Goal: Information Seeking & Learning: Learn about a topic

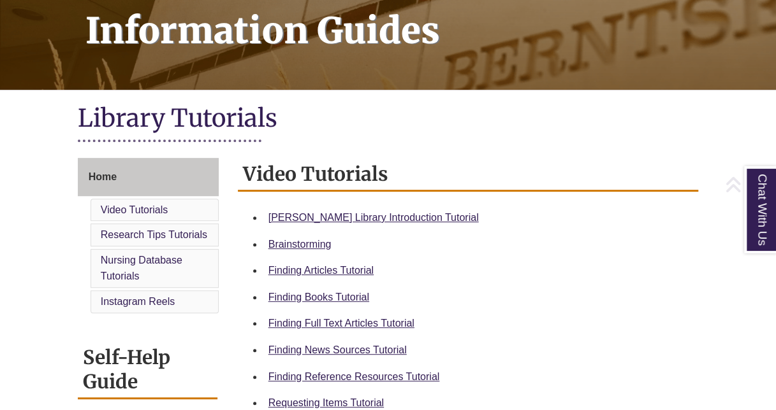
scroll to position [214, 0]
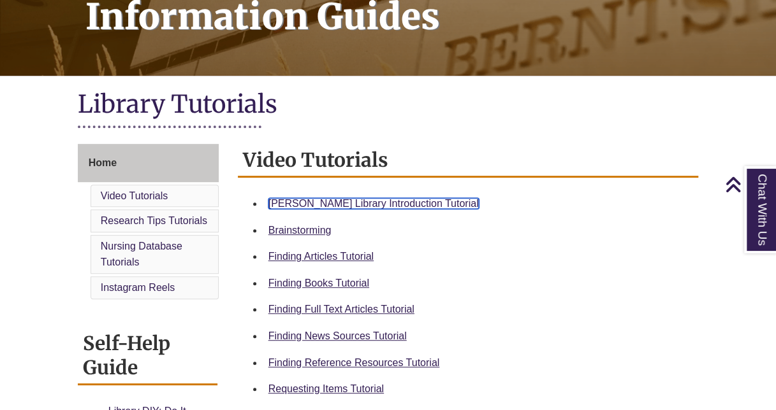
click at [303, 208] on link "[PERSON_NAME] Library Introduction Tutorial" at bounding box center [373, 203] width 210 height 11
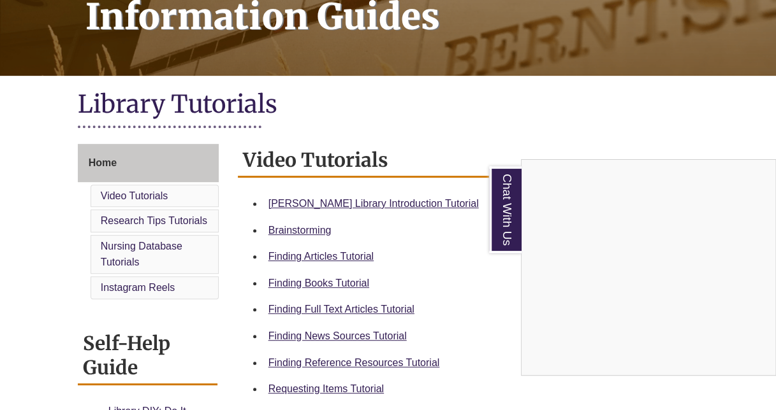
click at [308, 235] on div "Chat With Us" at bounding box center [388, 205] width 776 height 410
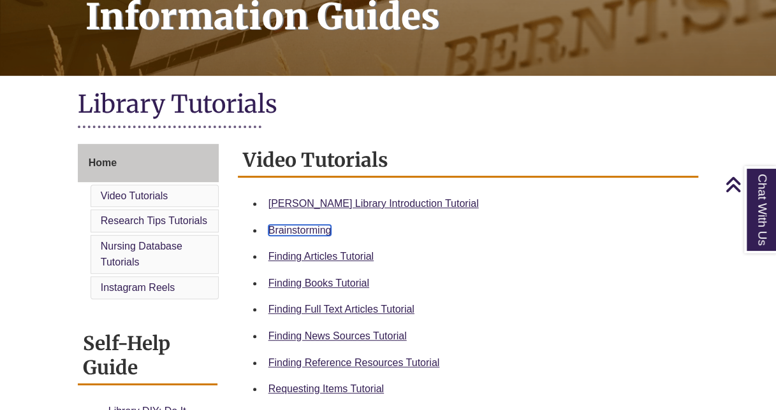
click at [300, 226] on link "Brainstorming" at bounding box center [299, 230] width 63 height 11
click at [328, 261] on link "Finding Articles Tutorial" at bounding box center [320, 256] width 105 height 11
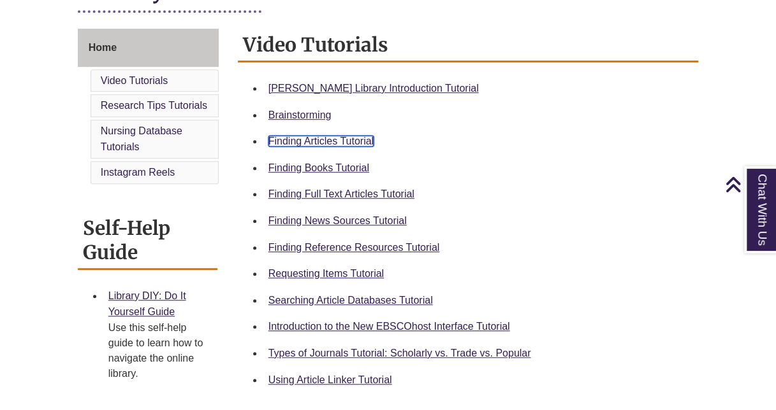
scroll to position [328, 0]
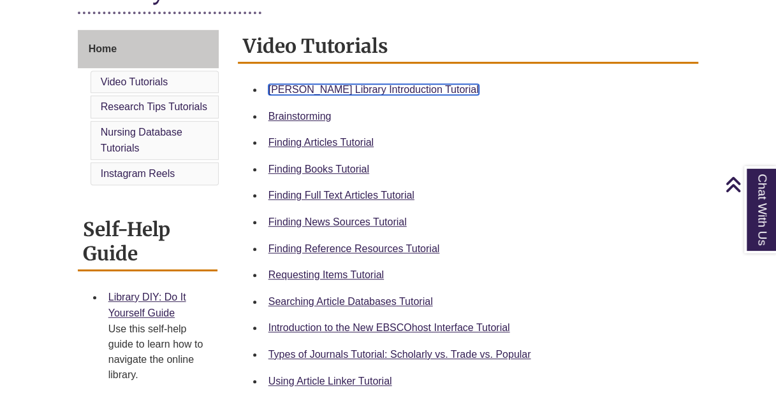
click at [304, 89] on link "[PERSON_NAME] Library Introduction Tutorial" at bounding box center [373, 89] width 210 height 11
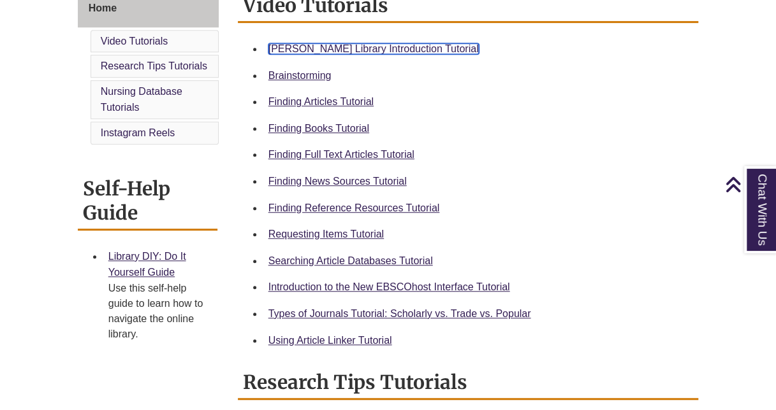
scroll to position [370, 0]
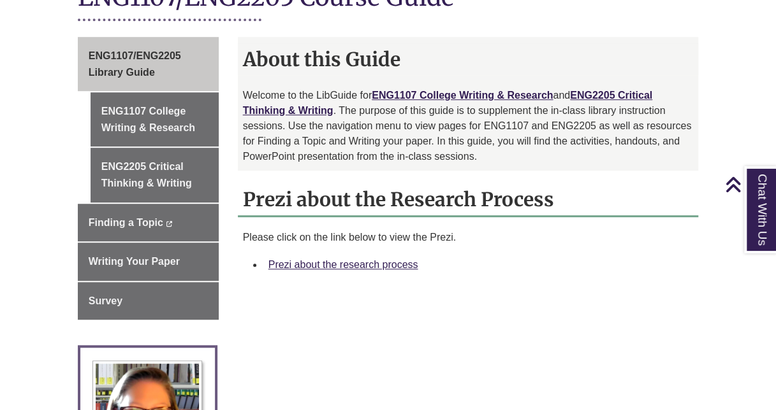
scroll to position [337, 0]
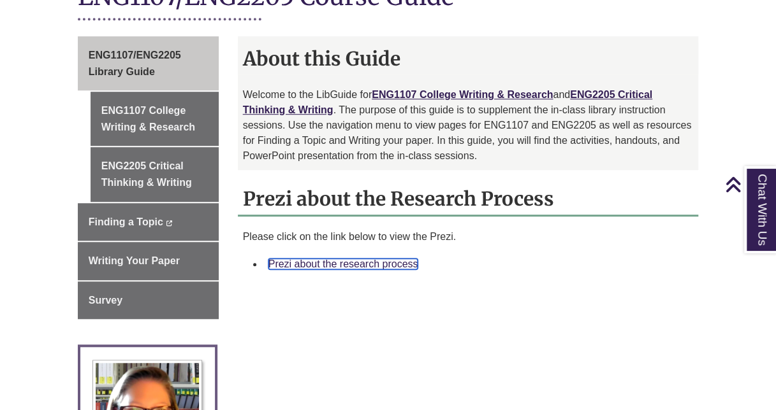
click at [354, 259] on link "Prezi about the research process" at bounding box center [343, 264] width 150 height 11
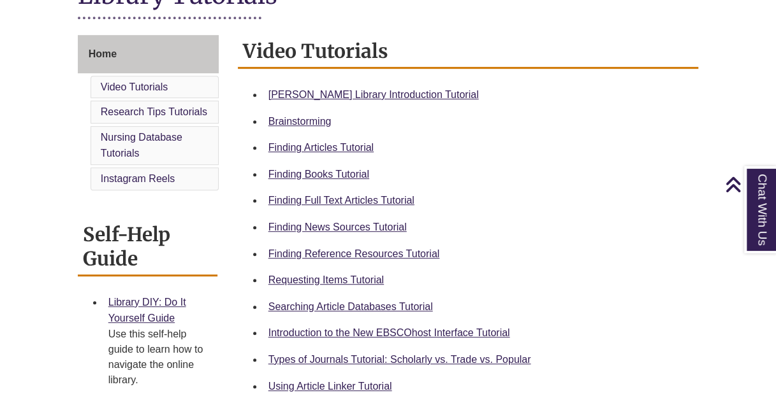
scroll to position [325, 0]
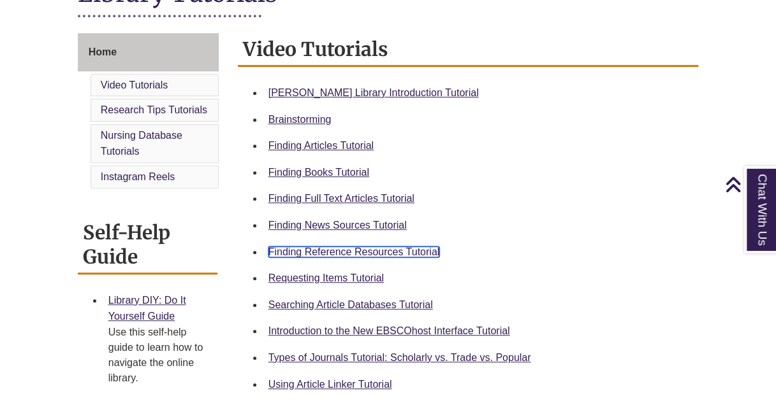
click at [329, 256] on link "Finding Reference Resources Tutorial" at bounding box center [353, 252] width 171 height 11
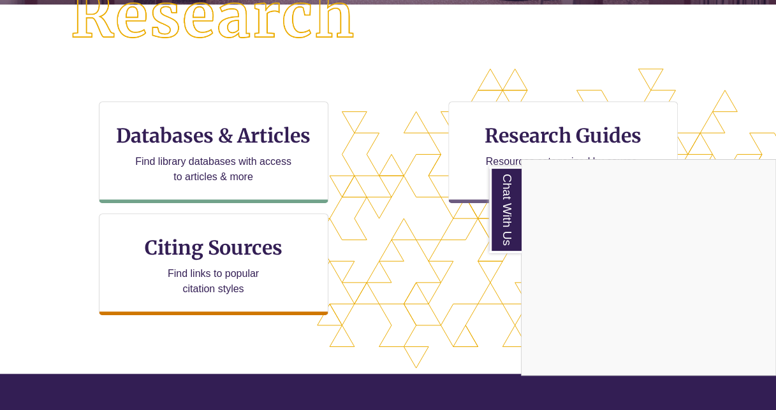
scroll to position [376, 0]
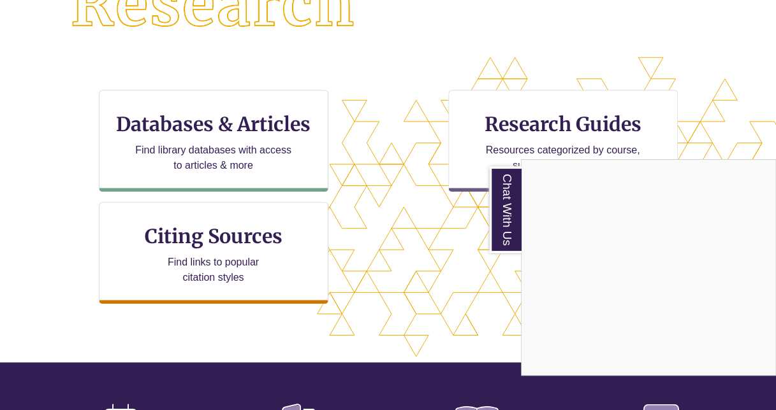
click at [263, 117] on div "Chat With Us" at bounding box center [388, 205] width 776 height 410
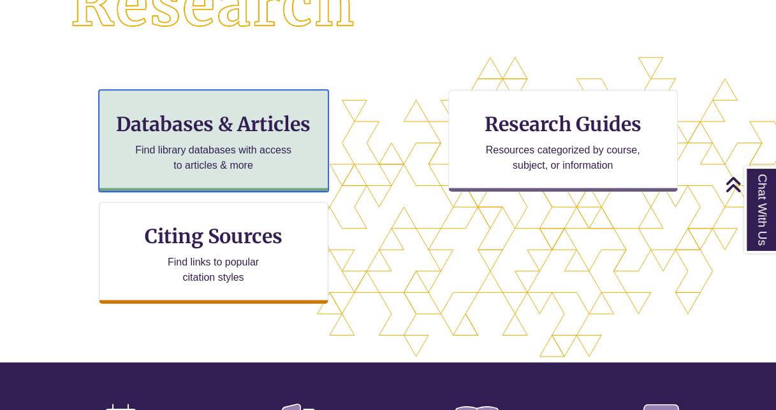
click at [247, 158] on p "Find library databases with access to articles & more" at bounding box center [213, 158] width 166 height 31
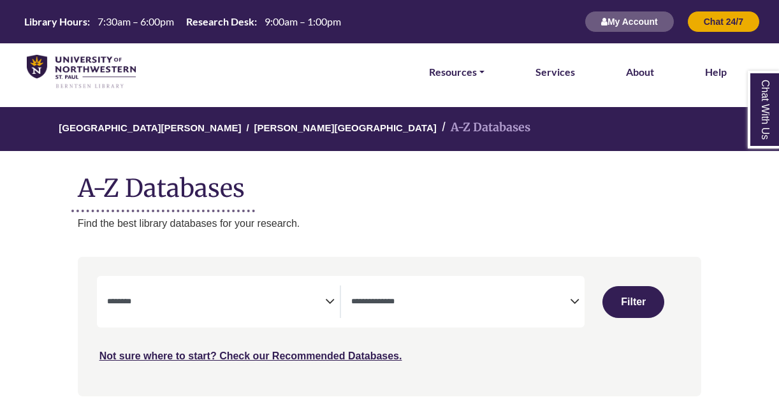
select select "Database Subject Filter"
click at [491, 322] on div "**********" at bounding box center [341, 302] width 488 height 52
click at [571, 301] on icon "Search filters" at bounding box center [575, 299] width 10 height 19
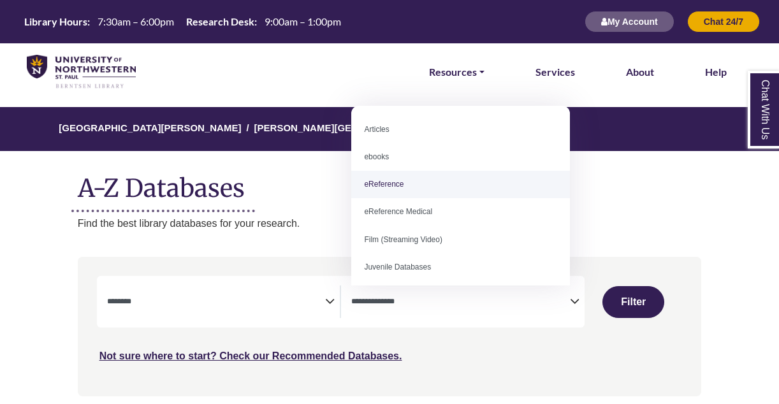
select select "*****"
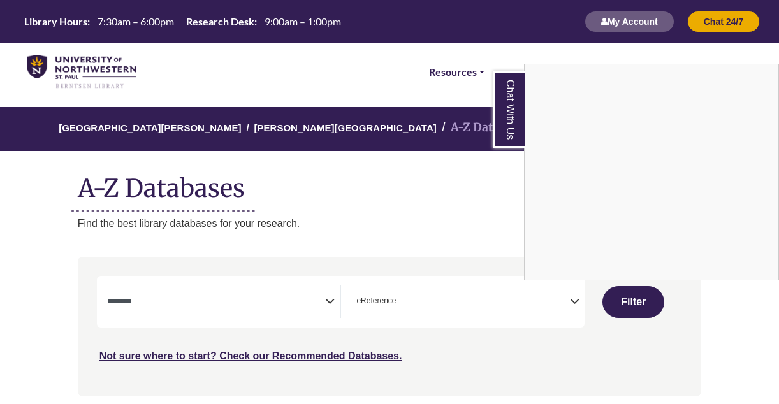
click at [261, 307] on div "Chat With Us" at bounding box center [389, 202] width 779 height 404
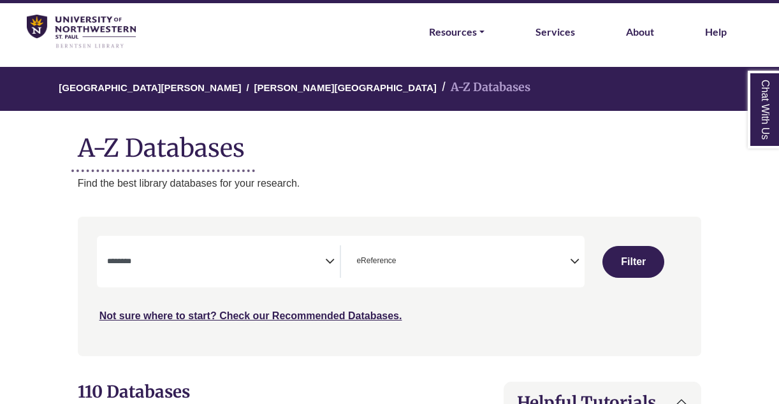
scroll to position [69, 0]
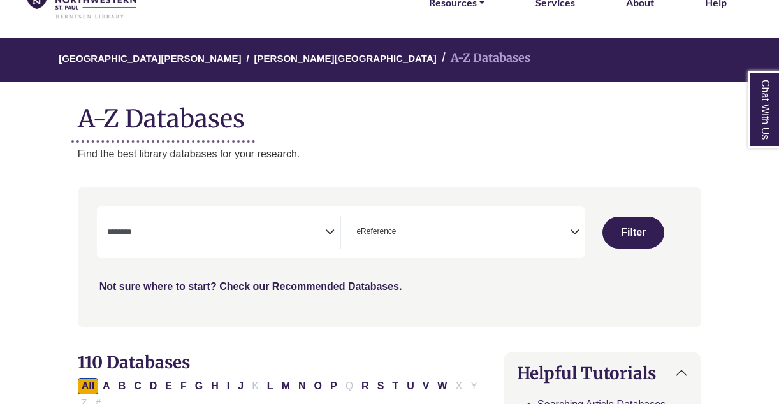
click at [329, 228] on icon "Search filters" at bounding box center [330, 229] width 10 height 19
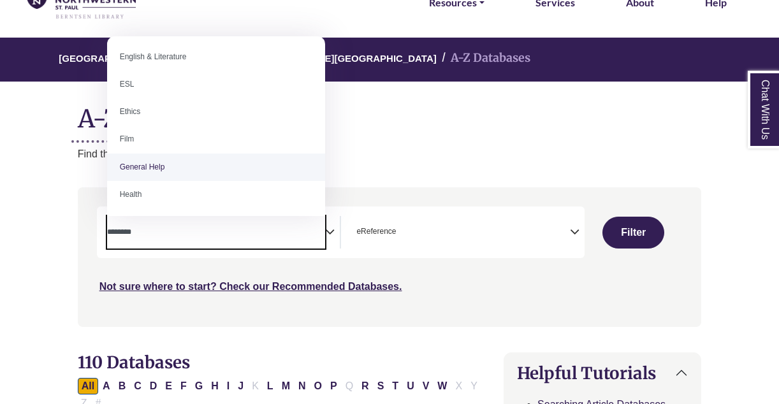
scroll to position [444, 0]
select select "*****"
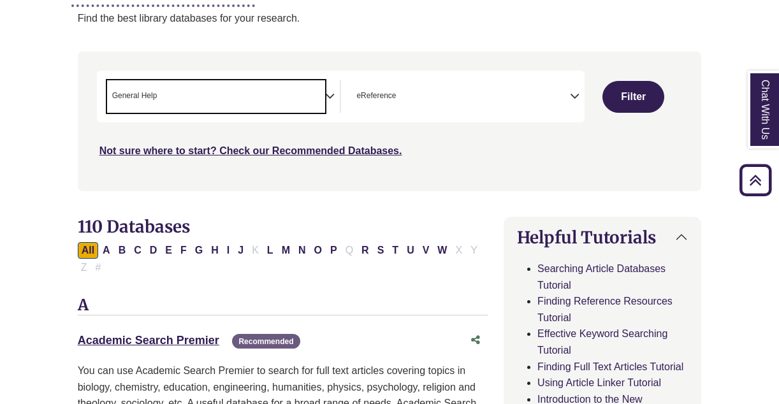
scroll to position [205, 0]
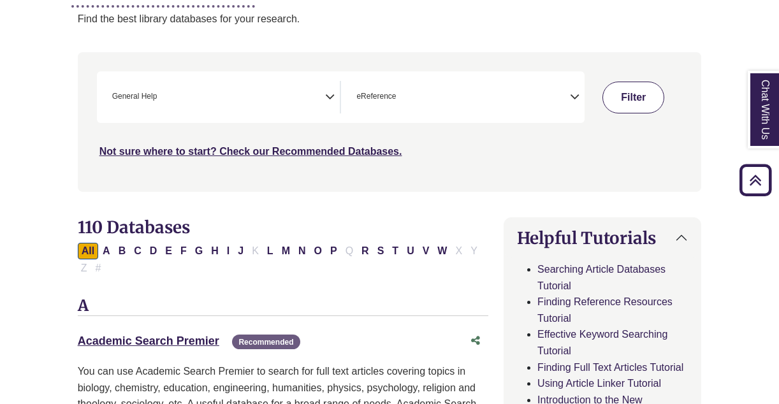
click at [628, 92] on button "Filter" at bounding box center [633, 98] width 62 height 32
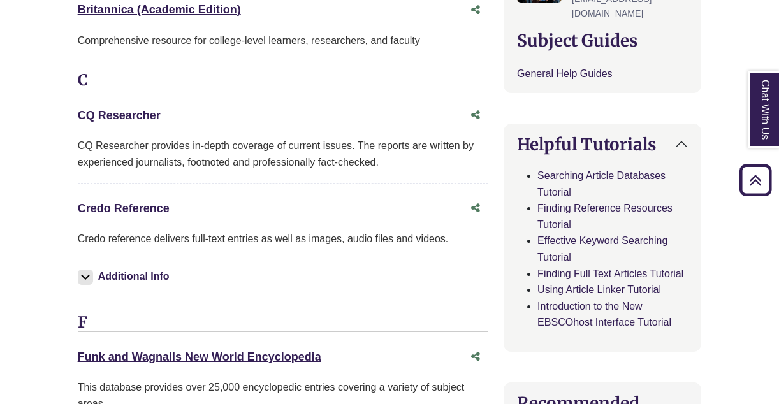
scroll to position [540, 0]
click at [163, 203] on link "Credo Reference This link opens in a new window" at bounding box center [124, 207] width 92 height 13
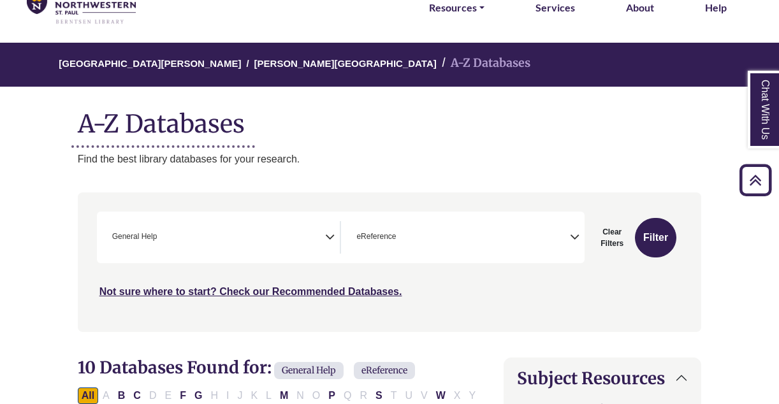
scroll to position [0, 0]
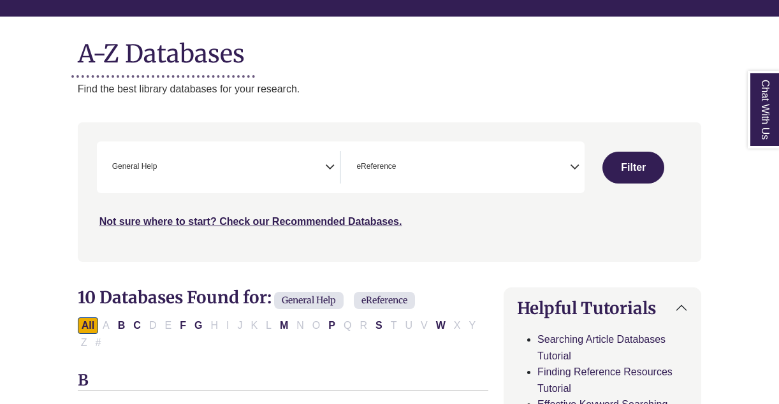
select select "Database Subject Filter"
select select "Database Types Filter"
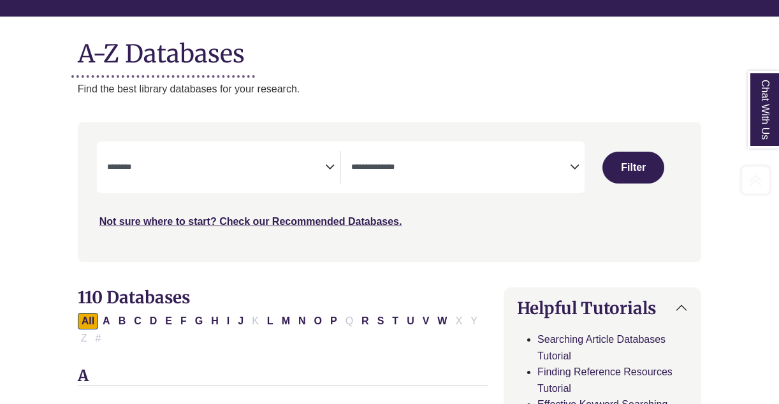
scroll to position [205, 0]
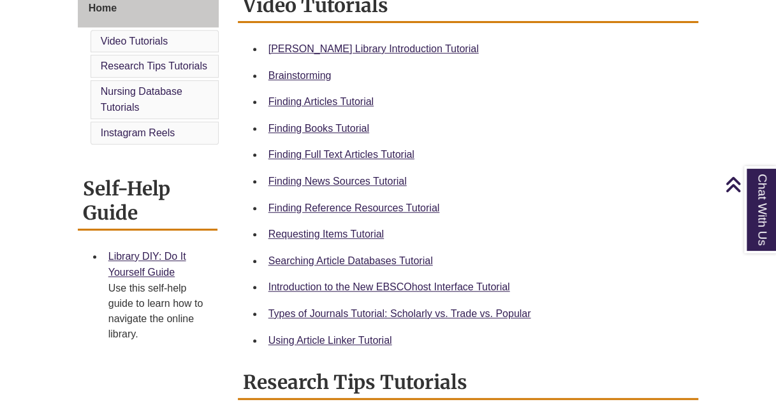
scroll to position [370, 0]
click at [345, 183] on div "Finding News Sources Tutorial" at bounding box center [478, 181] width 420 height 17
click at [345, 183] on link "Finding News Sources Tutorial" at bounding box center [337, 180] width 138 height 11
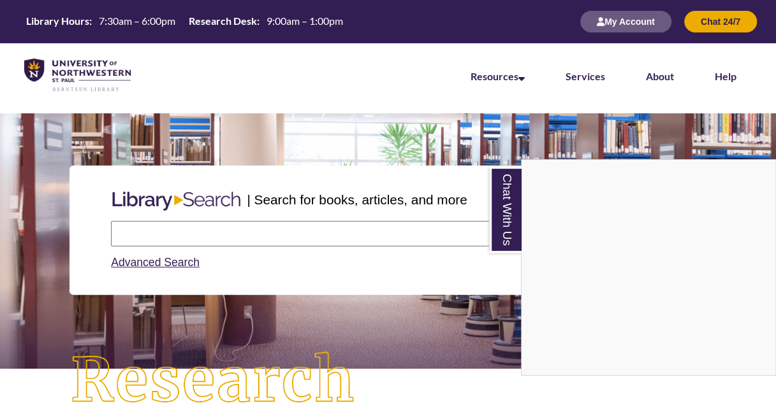
click at [279, 226] on div "Chat With Us" at bounding box center [388, 205] width 776 height 410
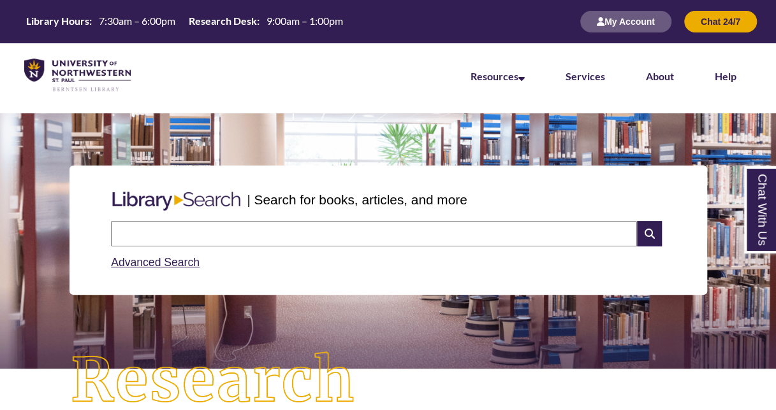
click at [256, 232] on input "text" at bounding box center [374, 233] width 526 height 25
type input "**********"
click at [642, 236] on icon at bounding box center [649, 233] width 24 height 25
